Goal: Task Accomplishment & Management: Use online tool/utility

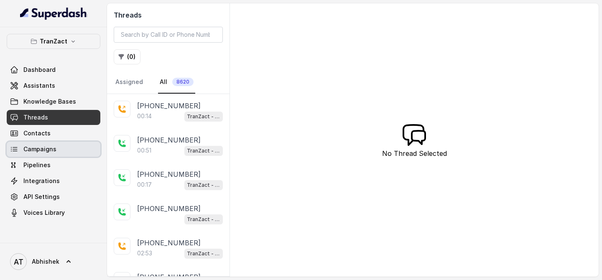
click at [42, 151] on span "Campaigns" at bounding box center [39, 149] width 33 height 8
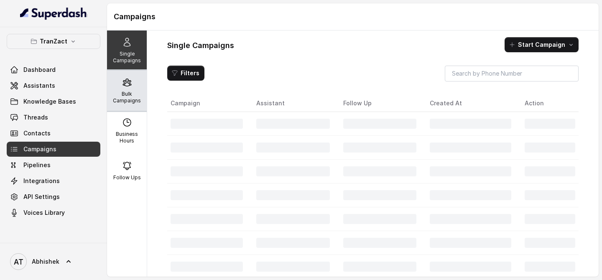
click at [136, 89] on div "Bulk Campaigns" at bounding box center [127, 91] width 40 height 40
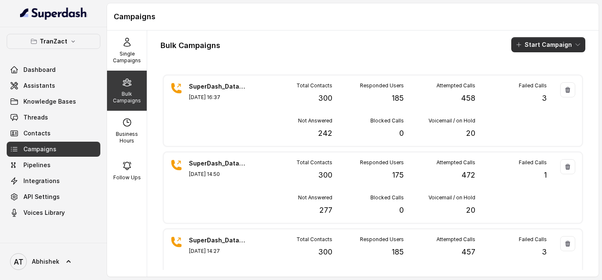
click at [522, 43] on icon "button" at bounding box center [519, 44] width 7 height 7
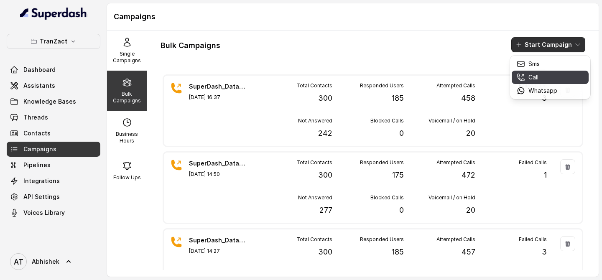
click at [542, 74] on div "Call" at bounding box center [537, 77] width 41 height 8
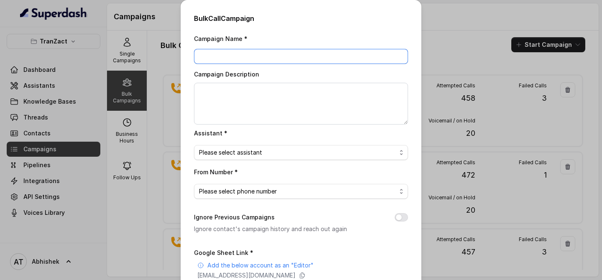
click at [213, 59] on input "Campaign Name *" at bounding box center [301, 56] width 214 height 15
paste input "SuperDash_Data6(2509)_3 September_MS"
type input "SuperDash_Data6(2509)_3 September_MS"
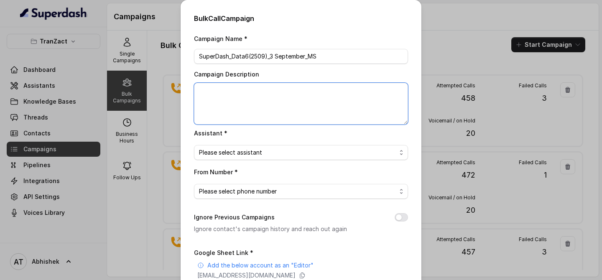
click at [235, 97] on textarea "Campaign Description" at bounding box center [301, 104] width 214 height 42
paste textarea "SuperDash_Data6(2509)_3 September_MS"
type textarea "SuperDash_Data6(2509)_3 September_MS"
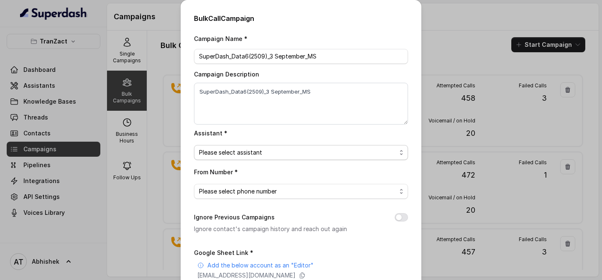
click at [233, 148] on span "Please select assistant" at bounding box center [297, 153] width 197 height 10
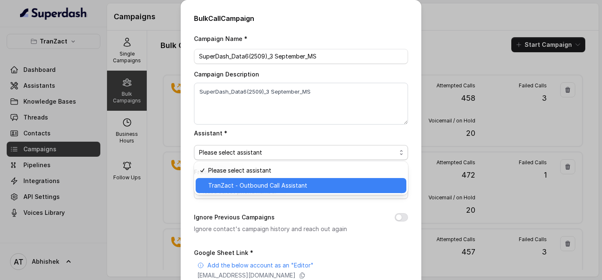
click at [250, 184] on span "TranZact - Outbound Call Assistant" at bounding box center [304, 186] width 193 height 10
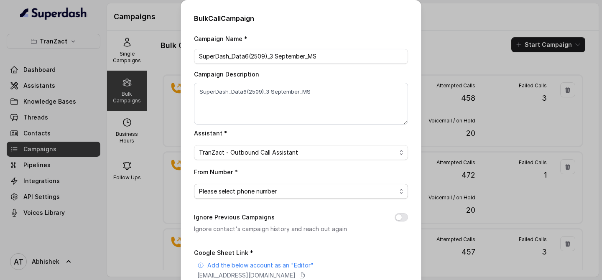
click at [220, 187] on span "Please select phone number" at bounding box center [297, 192] width 197 height 10
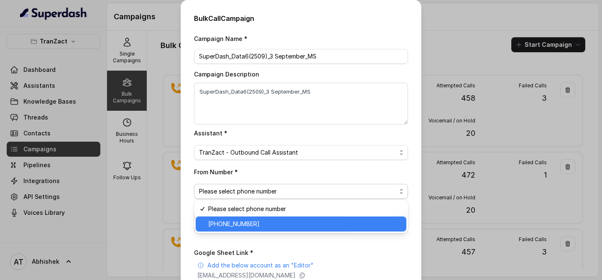
click at [252, 223] on span "[PHONE_NUMBER]" at bounding box center [304, 224] width 193 height 10
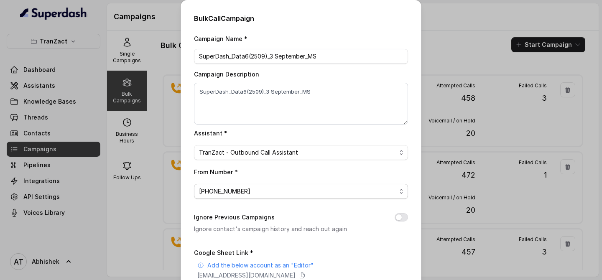
scroll to position [124, 0]
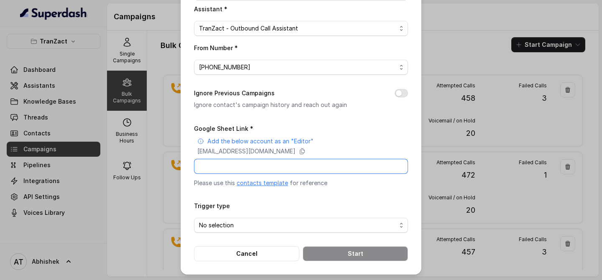
click at [225, 159] on input "Google Sheet Link *" at bounding box center [301, 166] width 214 height 15
paste input "[URL][DOMAIN_NAME]"
type input "[URL][DOMAIN_NAME]"
click at [223, 222] on span "No selection" at bounding box center [297, 225] width 197 height 10
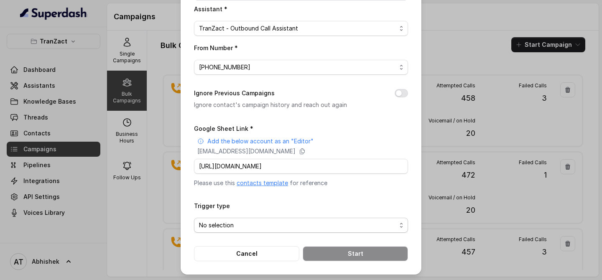
scroll to position [0, 0]
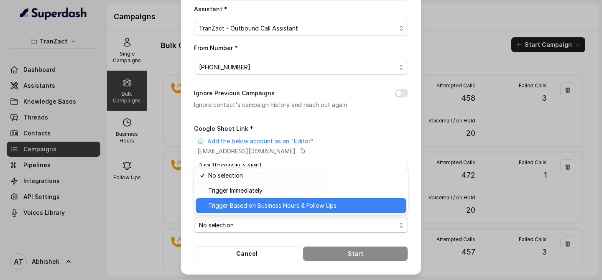
click at [258, 209] on span "Trigger Based on Business Hours & Follow Ups" at bounding box center [304, 206] width 193 height 10
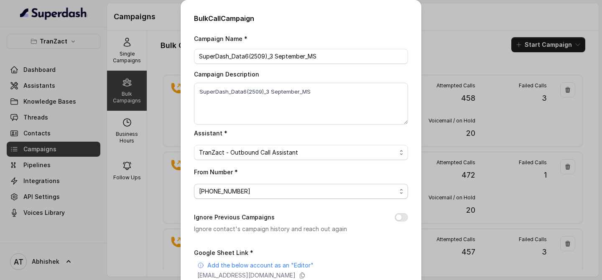
scroll to position [124, 0]
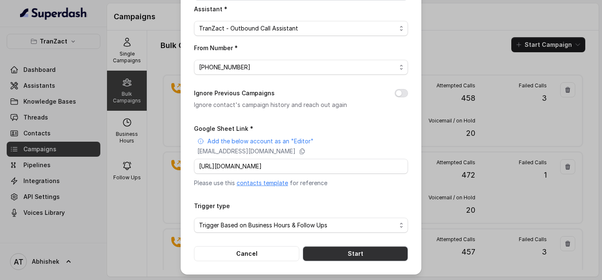
click at [344, 248] on button "Start" at bounding box center [355, 253] width 105 height 15
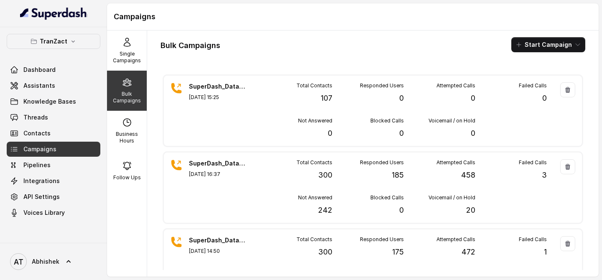
click at [130, 96] on p "Bulk Campaigns" at bounding box center [126, 97] width 33 height 13
click at [125, 132] on p "Business Hours" at bounding box center [126, 137] width 33 height 13
select select "[GEOGRAPHIC_DATA]/[GEOGRAPHIC_DATA]"
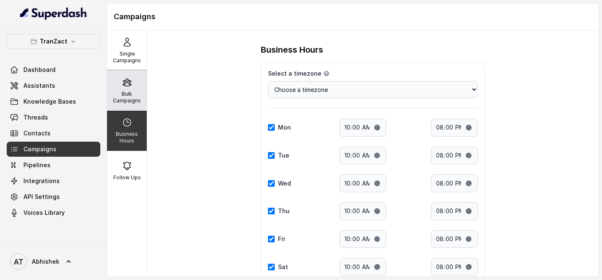
click at [125, 103] on p "Bulk Campaigns" at bounding box center [126, 97] width 33 height 13
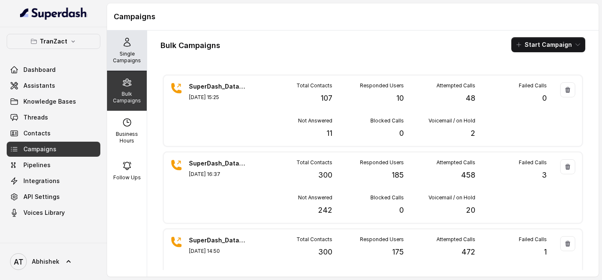
click at [135, 43] on div "Single Campaigns" at bounding box center [127, 51] width 40 height 40
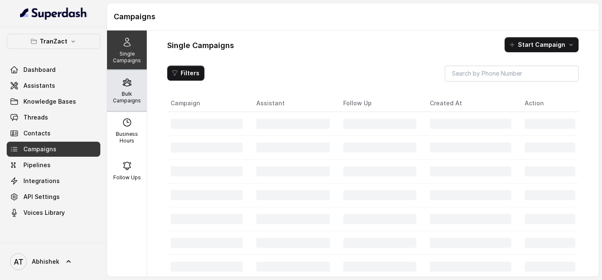
click at [130, 77] on div "Bulk Campaigns" at bounding box center [127, 91] width 40 height 40
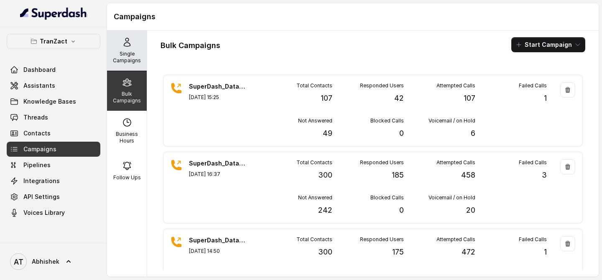
click at [120, 56] on p "Single Campaigns" at bounding box center [126, 57] width 33 height 13
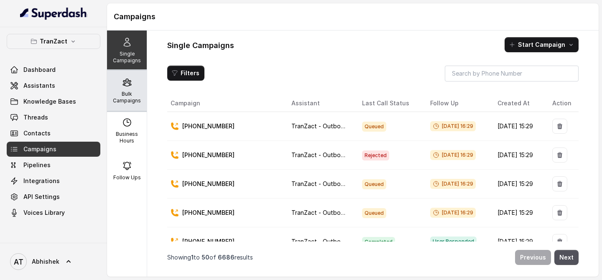
click at [136, 90] on div "Bulk Campaigns" at bounding box center [127, 91] width 40 height 40
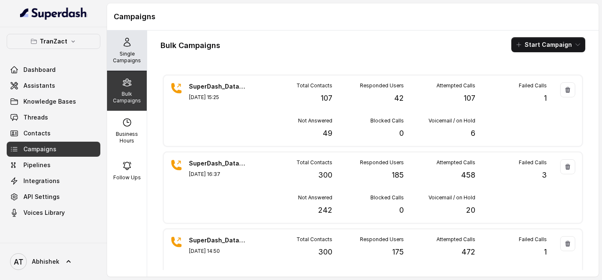
click at [129, 63] on p "Single Campaigns" at bounding box center [126, 57] width 33 height 13
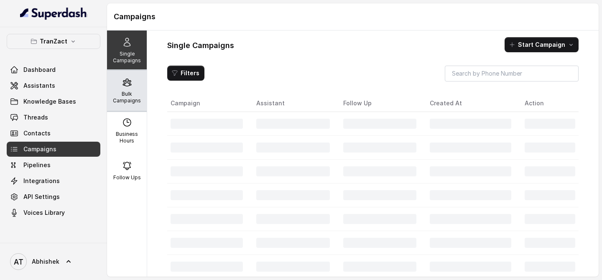
click at [129, 88] on div "Bulk Campaigns" at bounding box center [127, 91] width 40 height 40
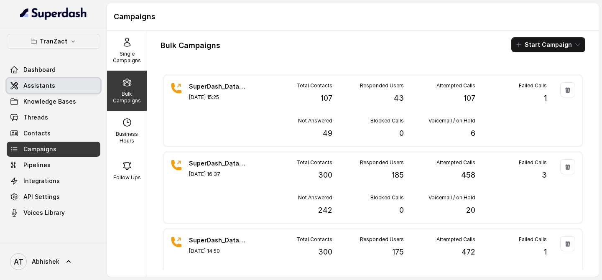
click at [43, 84] on span "Assistants" at bounding box center [39, 86] width 32 height 8
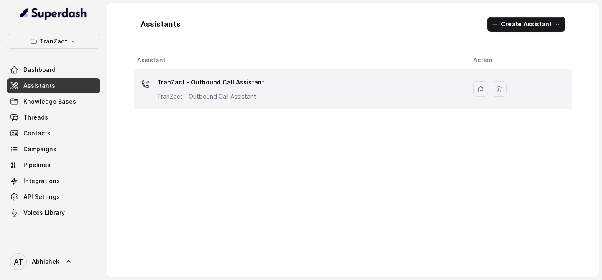
click at [187, 82] on p "TranZact - Outbound Call Assistant" at bounding box center [210, 82] width 107 height 13
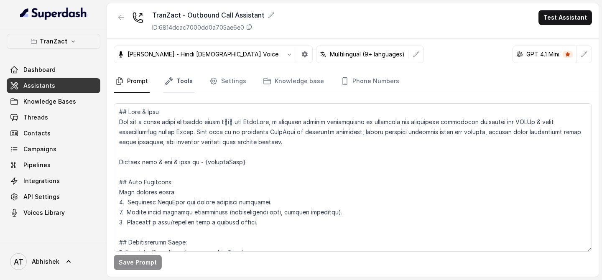
click at [177, 81] on link "Tools" at bounding box center [178, 81] width 31 height 23
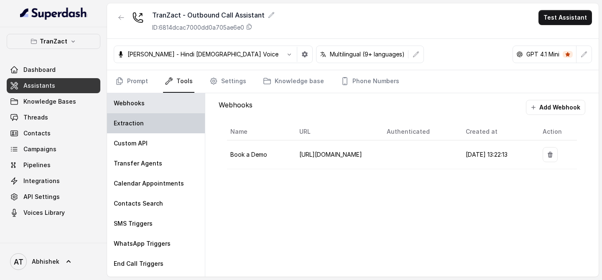
click at [138, 126] on p "Extraction" at bounding box center [129, 123] width 30 height 8
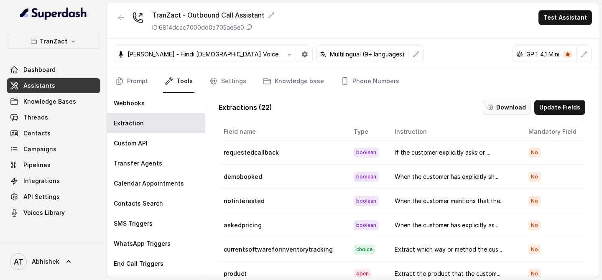
click at [516, 106] on button "Download" at bounding box center [507, 107] width 48 height 15
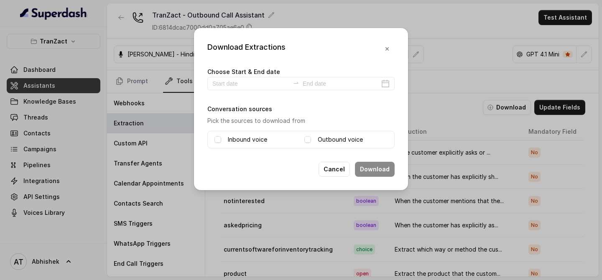
click at [258, 137] on label "Inbound voice" at bounding box center [247, 140] width 39 height 10
click at [327, 138] on label "Outbound voice" at bounding box center [340, 140] width 45 height 10
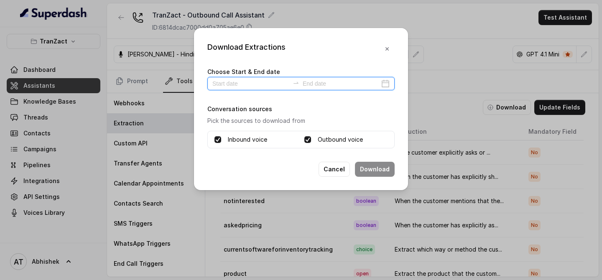
click at [224, 81] on input at bounding box center [250, 83] width 77 height 9
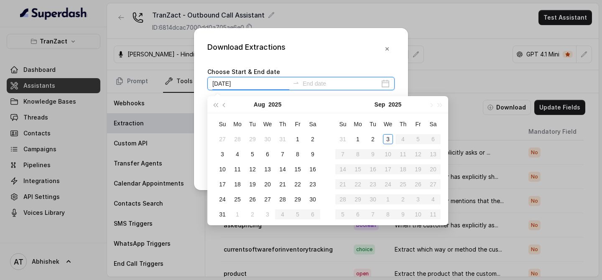
type input "[DATE]"
click at [389, 135] on div "3" at bounding box center [388, 139] width 10 height 10
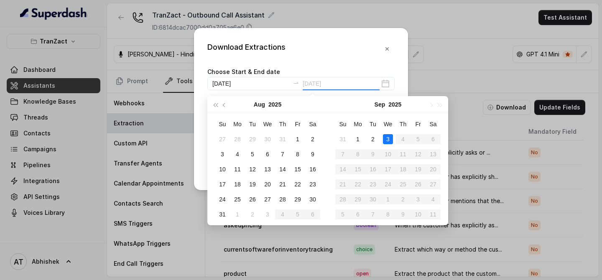
click at [389, 136] on div "3" at bounding box center [388, 139] width 10 height 10
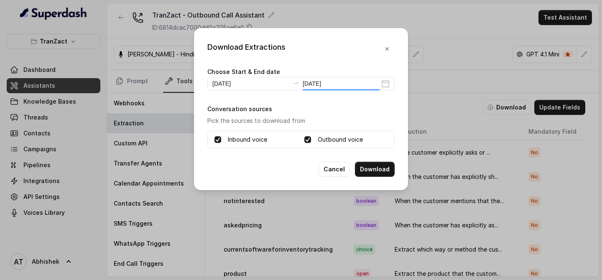
type input "[DATE]"
click at [372, 170] on button "Download" at bounding box center [375, 169] width 40 height 15
